Goal: Transaction & Acquisition: Purchase product/service

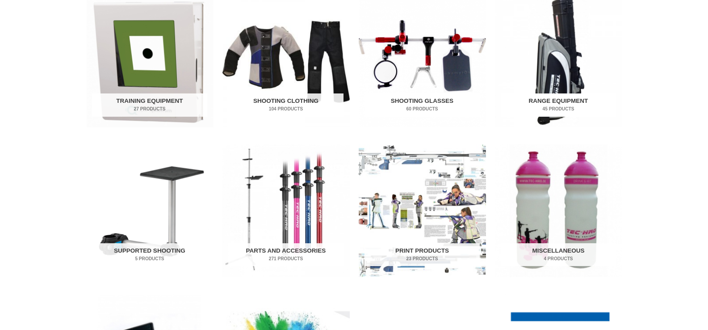
scroll to position [334, 0]
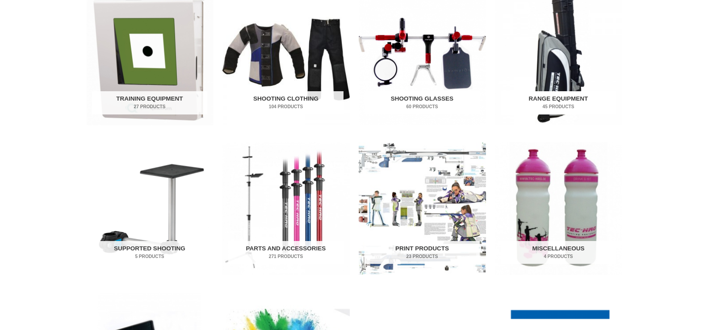
click at [556, 100] on h2 "Range Equipment 45 Products" at bounding box center [558, 102] width 115 height 23
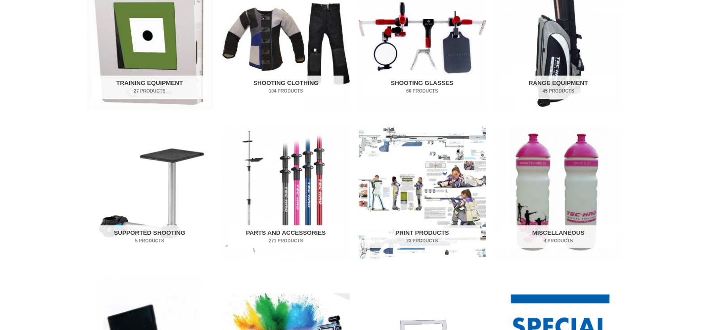
scroll to position [352, 0]
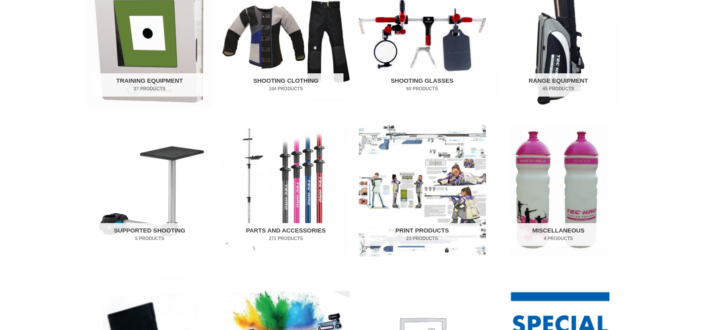
click at [284, 231] on h2 "Parts and Accessories 271 Products" at bounding box center [285, 234] width 115 height 23
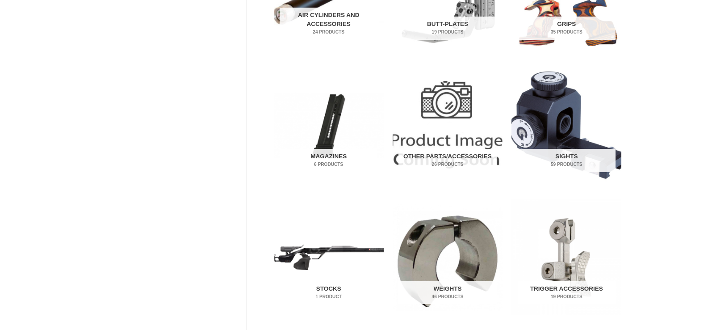
scroll to position [279, 0]
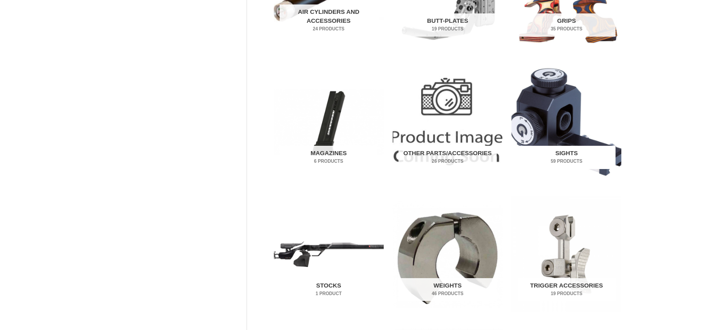
click at [572, 159] on mark "59 Products" at bounding box center [567, 161] width 98 height 7
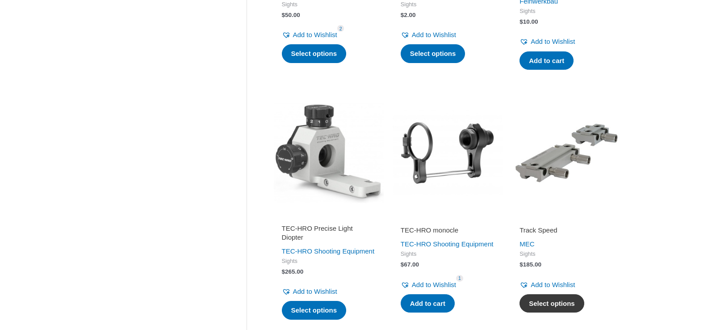
scroll to position [864, 0]
click at [548, 303] on link "Select options" at bounding box center [552, 303] width 65 height 19
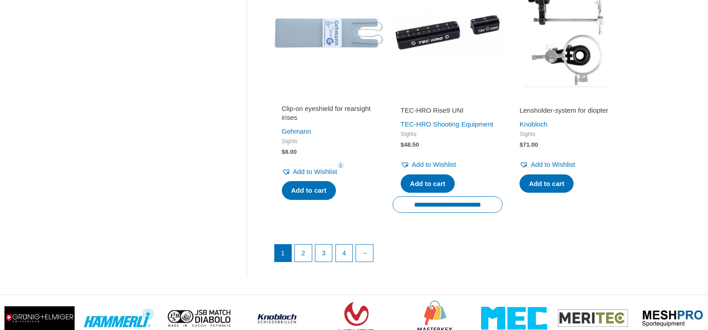
scroll to position [1232, 0]
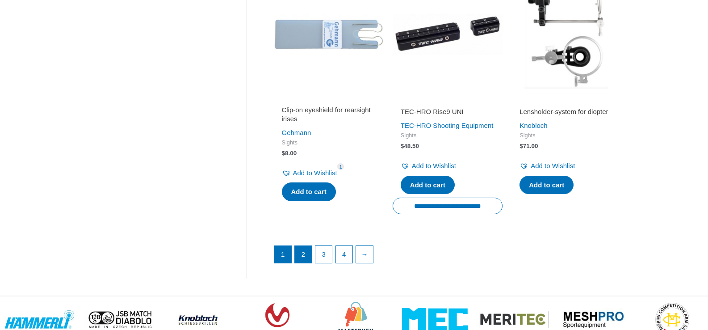
click at [308, 263] on link "2" at bounding box center [303, 254] width 17 height 17
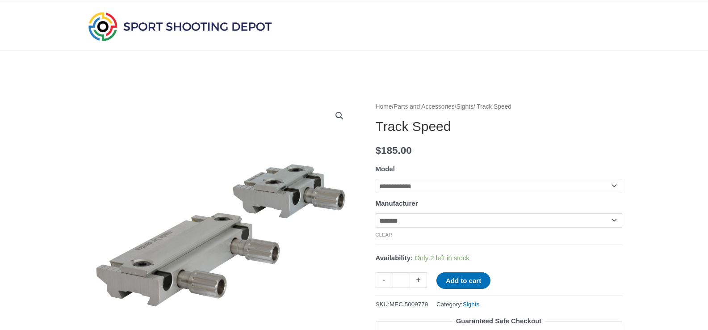
scroll to position [19, 0]
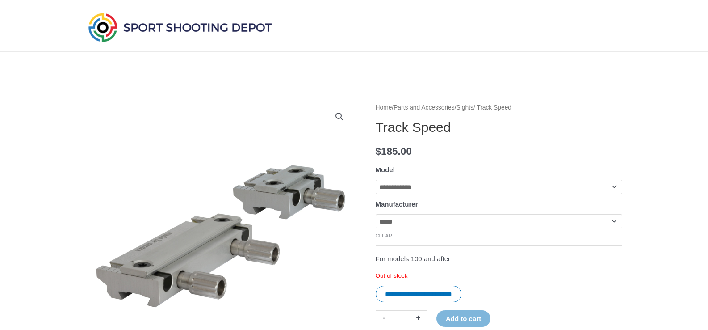
select select "*******"
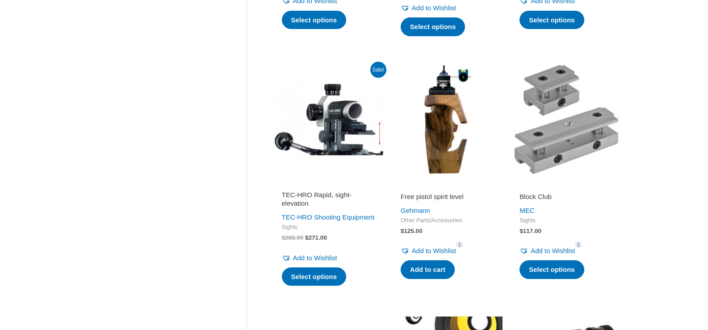
scroll to position [924, 0]
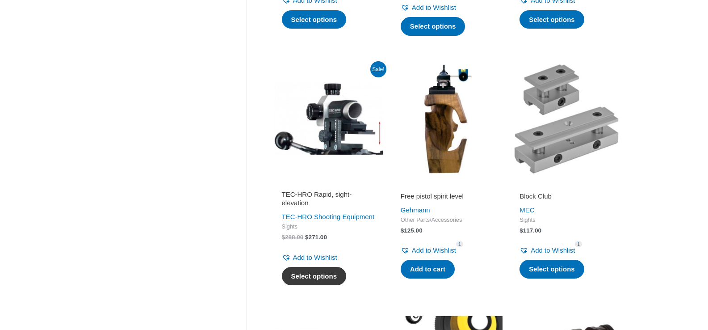
click at [309, 285] on link "Select options" at bounding box center [314, 276] width 65 height 19
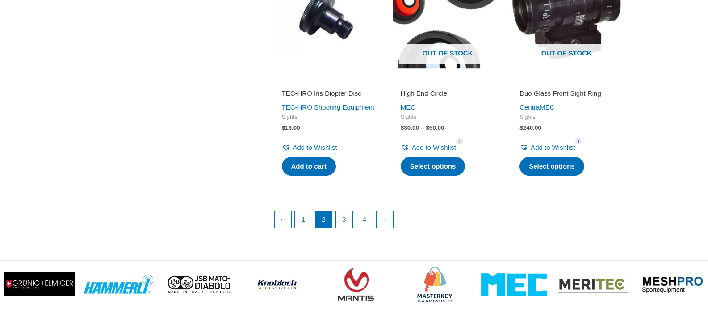
scroll to position [1280, 0]
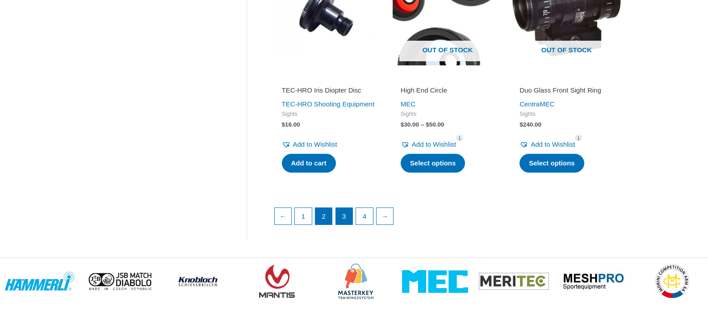
click at [344, 225] on link "3" at bounding box center [344, 216] width 17 height 17
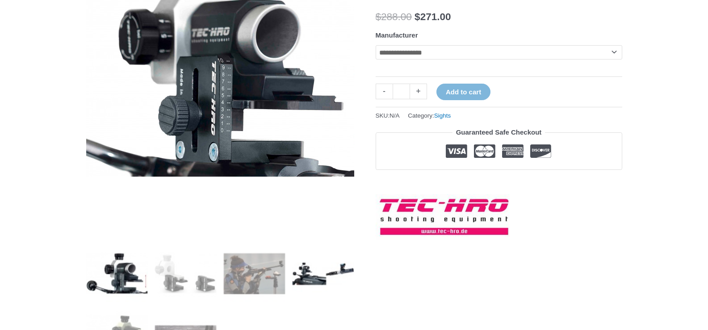
scroll to position [153, 0]
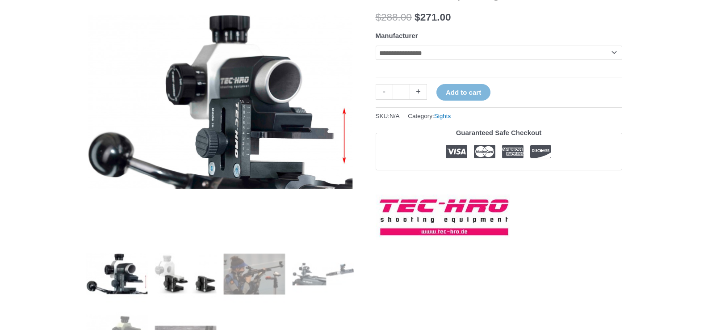
click at [169, 285] on img at bounding box center [186, 274] width 62 height 62
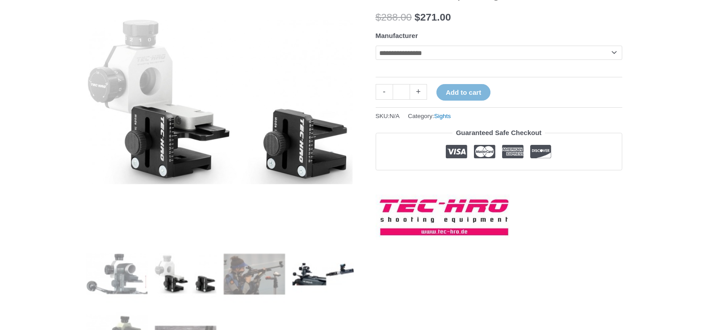
click at [302, 278] on img at bounding box center [323, 274] width 62 height 62
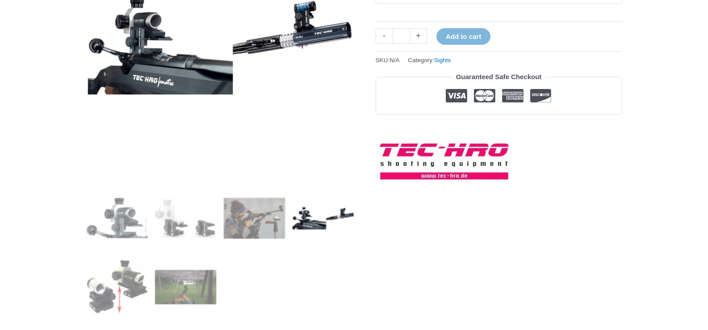
scroll to position [217, 0]
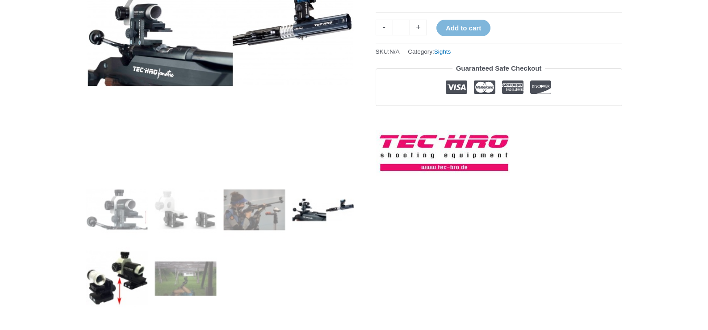
click at [109, 274] on img at bounding box center [117, 278] width 62 height 62
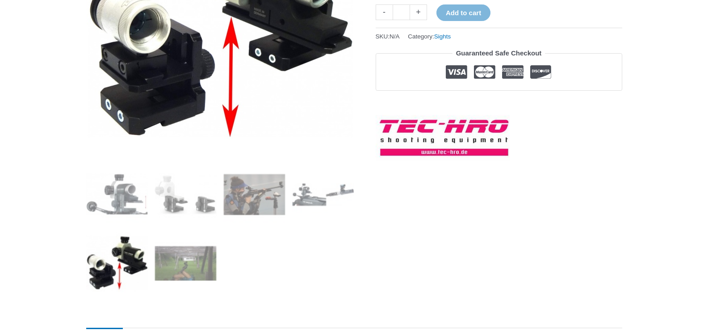
scroll to position [233, 0]
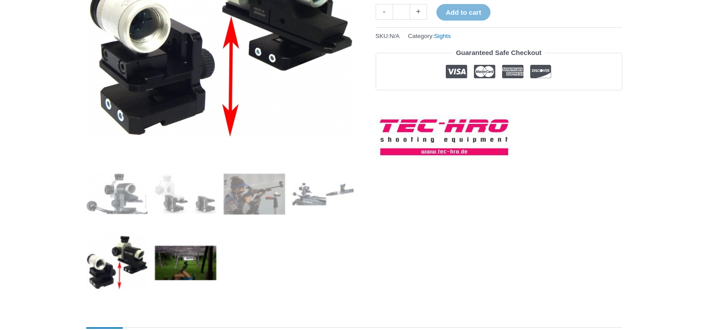
click at [166, 270] on img at bounding box center [186, 262] width 62 height 62
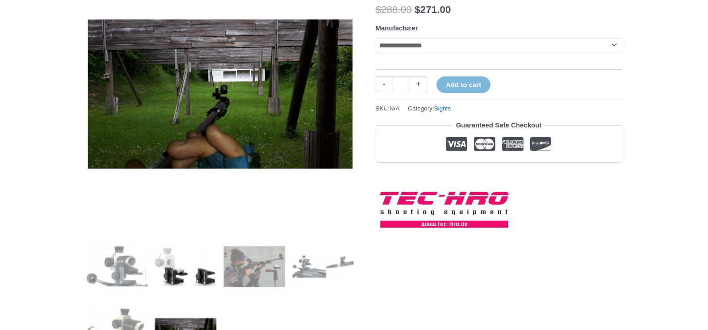
scroll to position [160, 0]
click at [113, 268] on img at bounding box center [117, 266] width 62 height 62
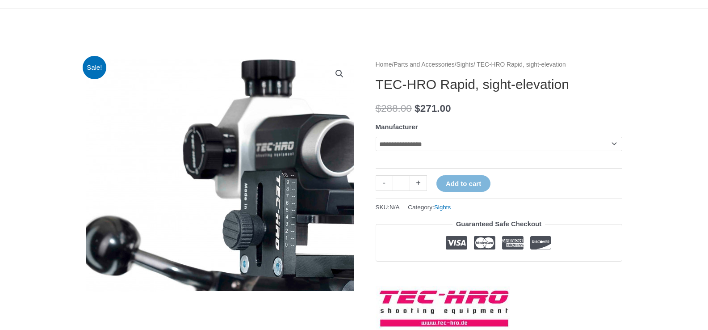
scroll to position [62, 0]
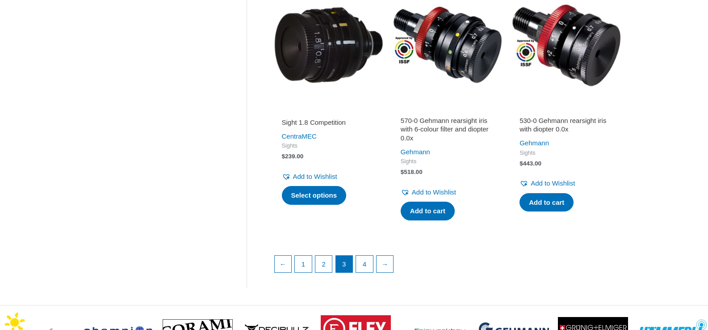
scroll to position [1245, 0]
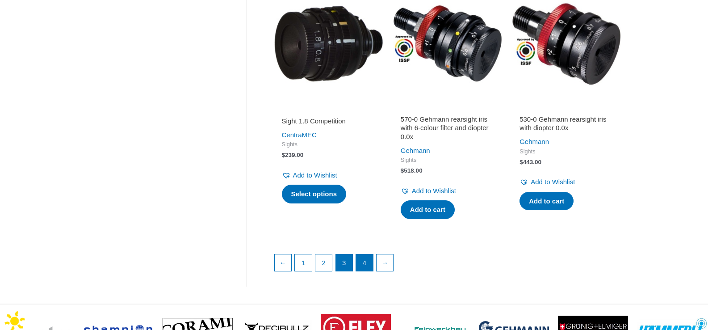
click at [369, 254] on link "4" at bounding box center [364, 262] width 17 height 17
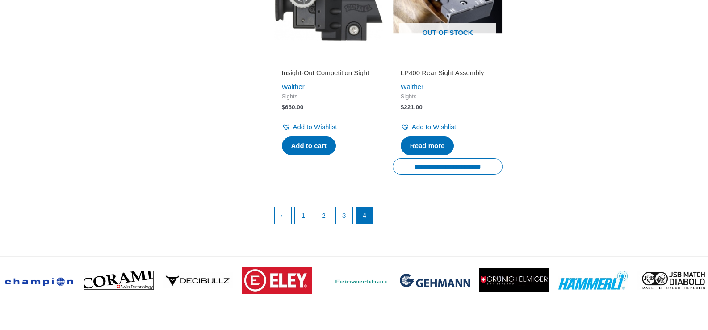
scroll to position [1284, 0]
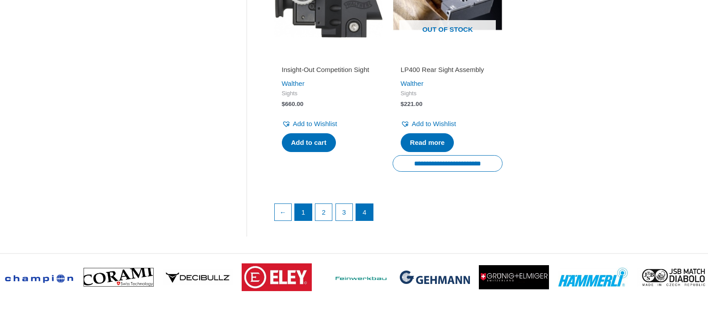
click at [308, 221] on link "1" at bounding box center [303, 212] width 17 height 17
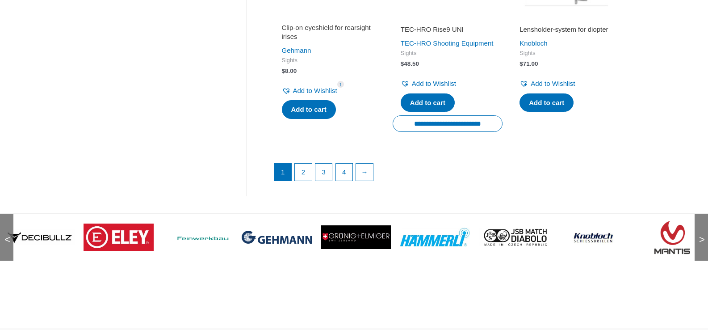
scroll to position [1315, 0]
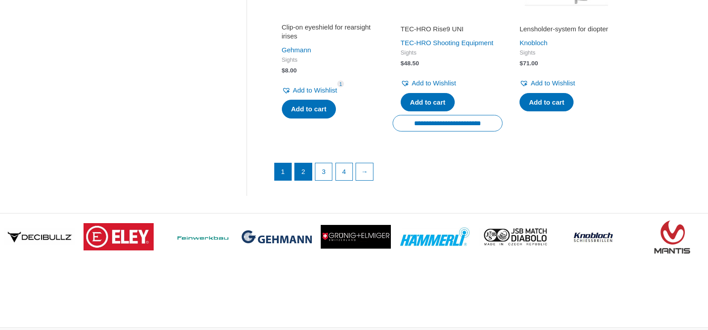
click at [303, 180] on link "2" at bounding box center [303, 171] width 17 height 17
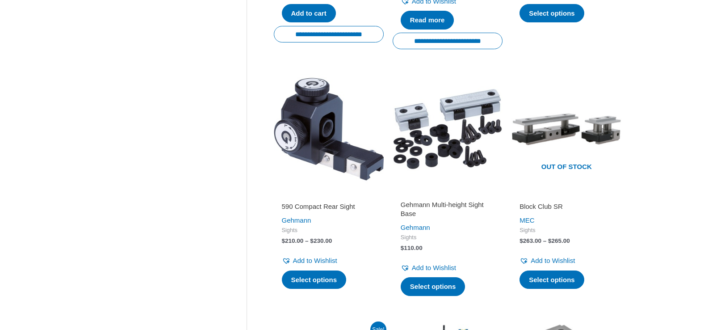
scroll to position [664, 0]
click at [560, 281] on link "Select options" at bounding box center [552, 279] width 65 height 19
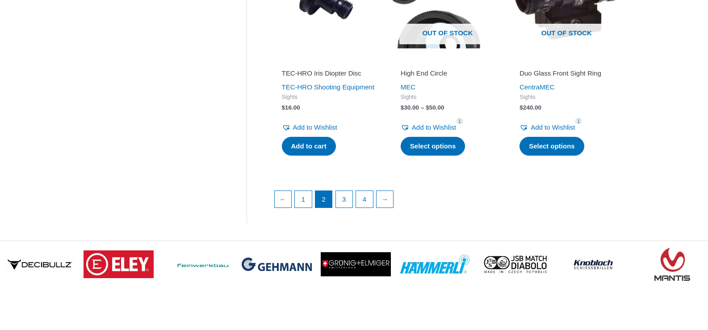
scroll to position [1316, 0]
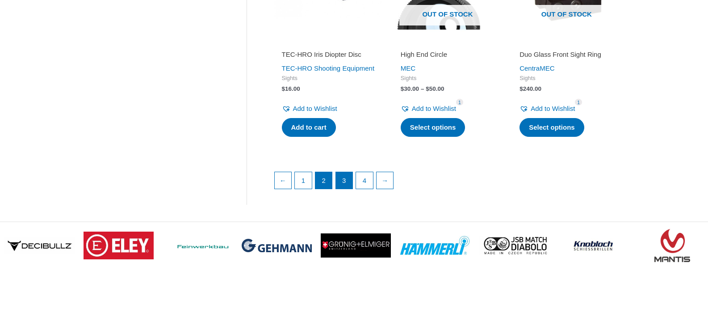
click at [342, 189] on link "3" at bounding box center [344, 180] width 17 height 17
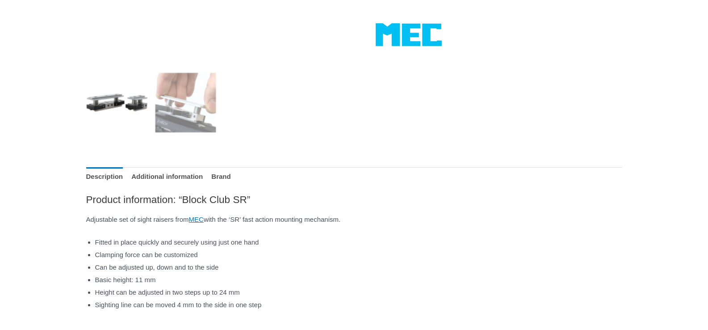
scroll to position [325, 0]
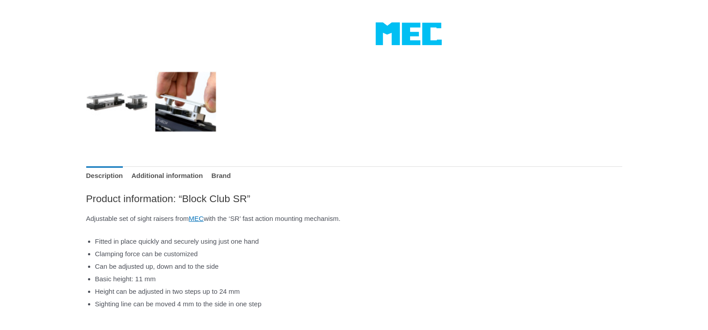
click at [184, 112] on img at bounding box center [186, 102] width 62 height 62
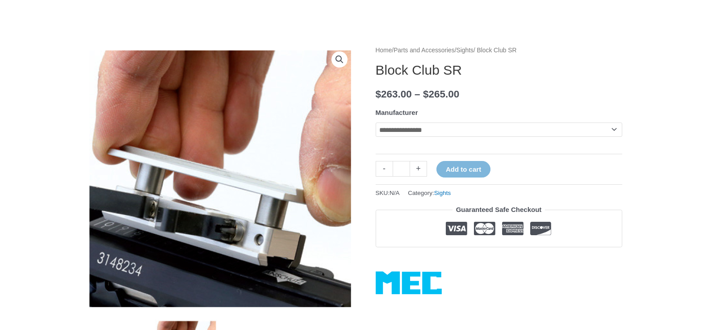
scroll to position [78, 0]
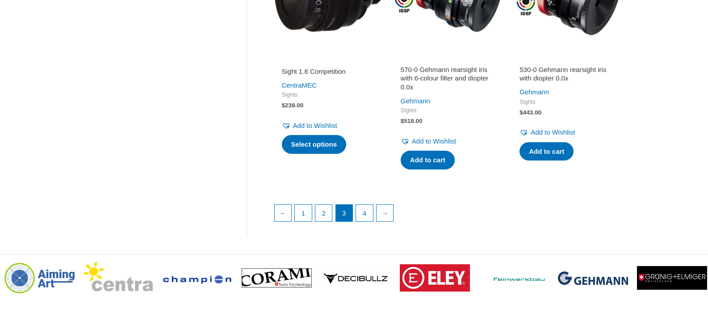
scroll to position [1284, 0]
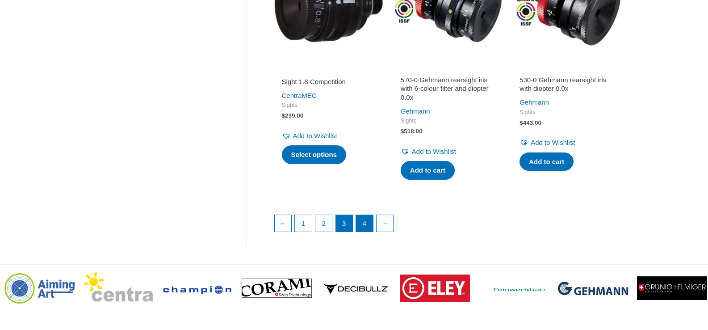
click at [372, 215] on link "4" at bounding box center [364, 223] width 17 height 17
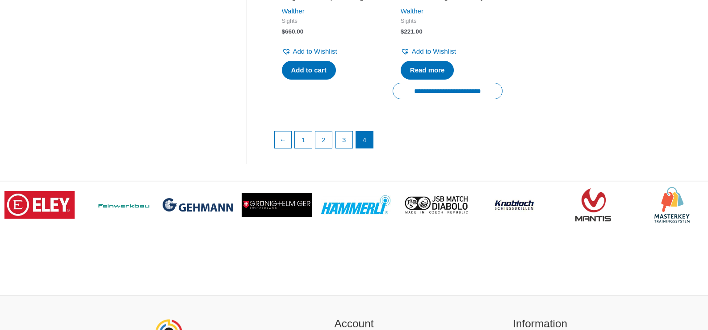
scroll to position [1357, 0]
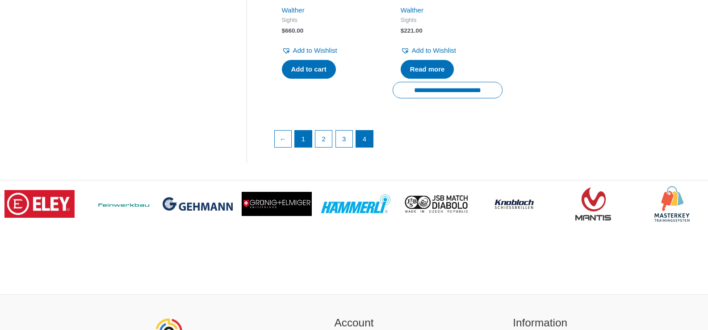
click at [306, 147] on link "1" at bounding box center [303, 138] width 17 height 17
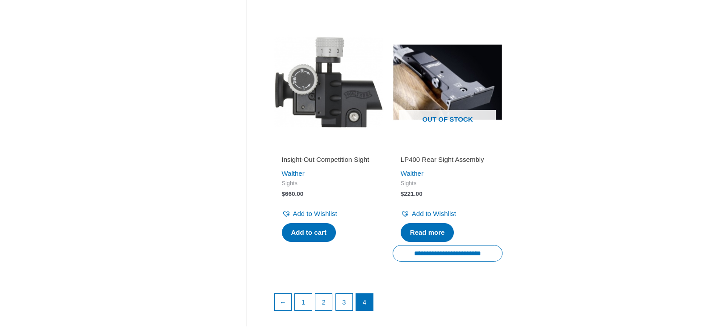
scroll to position [1216, 0]
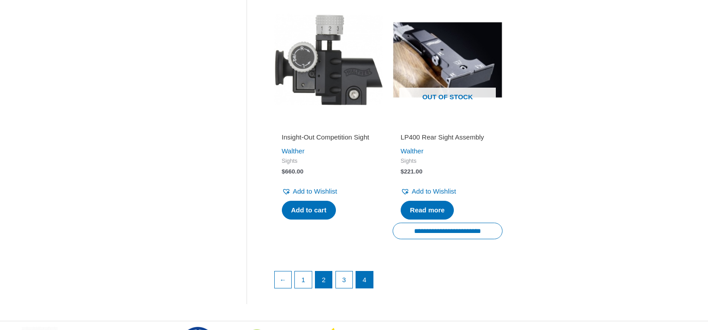
click at [327, 288] on link "2" at bounding box center [324, 279] width 17 height 17
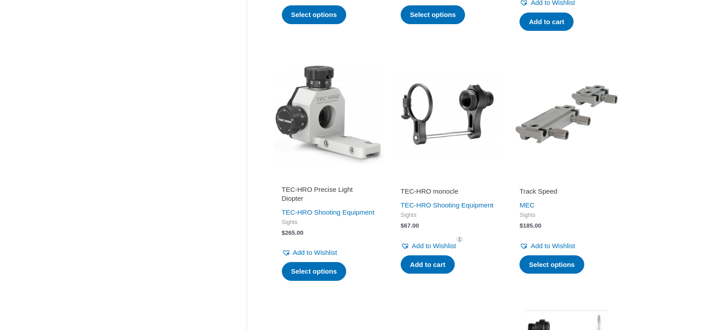
scroll to position [904, 0]
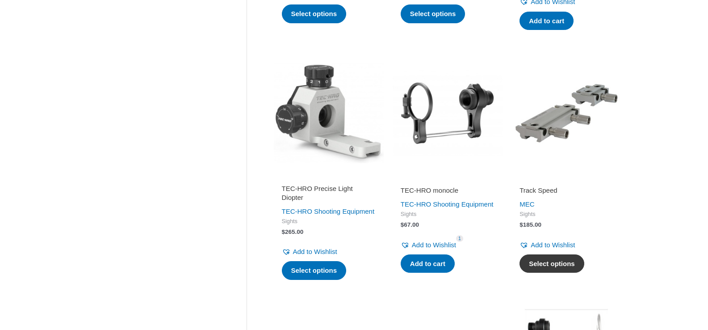
click at [563, 256] on link "Select options" at bounding box center [552, 263] width 65 height 19
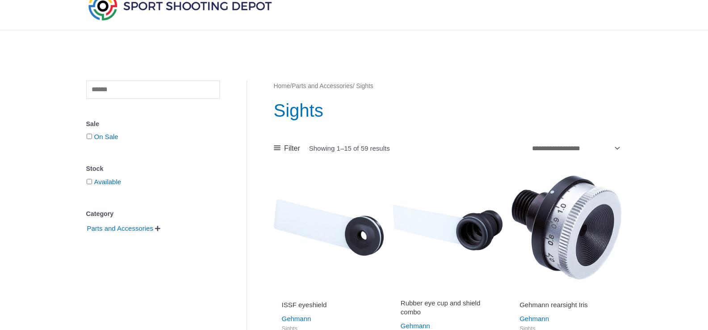
scroll to position [0, 0]
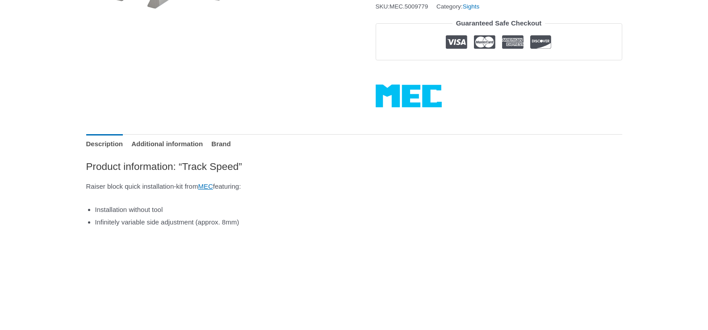
scroll to position [316, 0]
click at [187, 147] on link "Additional information" at bounding box center [167, 144] width 72 height 19
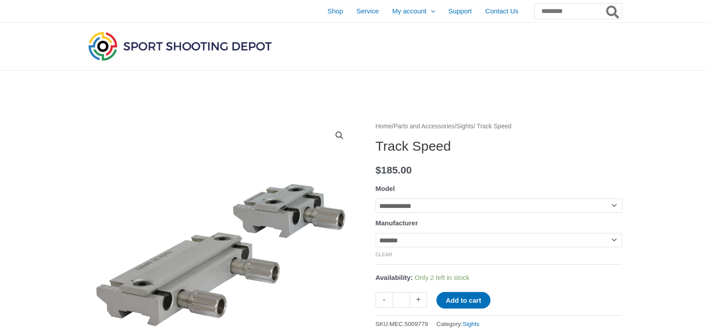
scroll to position [0, 0]
